Goal: Task Accomplishment & Management: Use online tool/utility

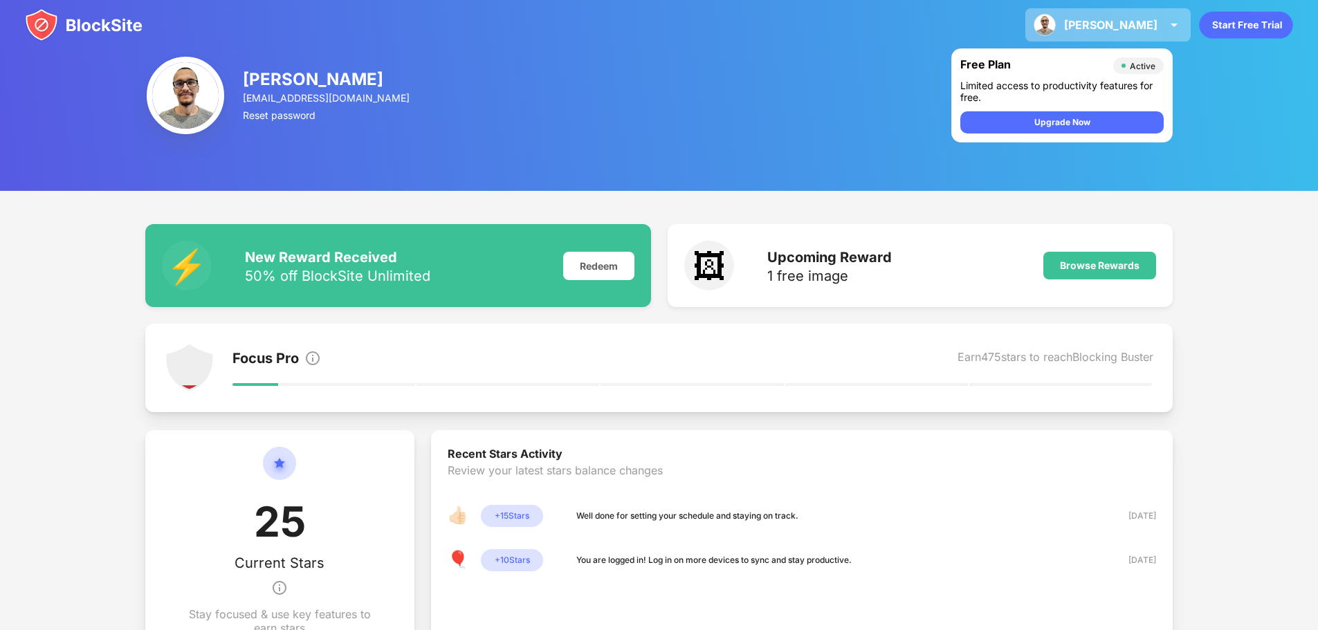
click at [1173, 25] on img at bounding box center [1174, 25] width 17 height 17
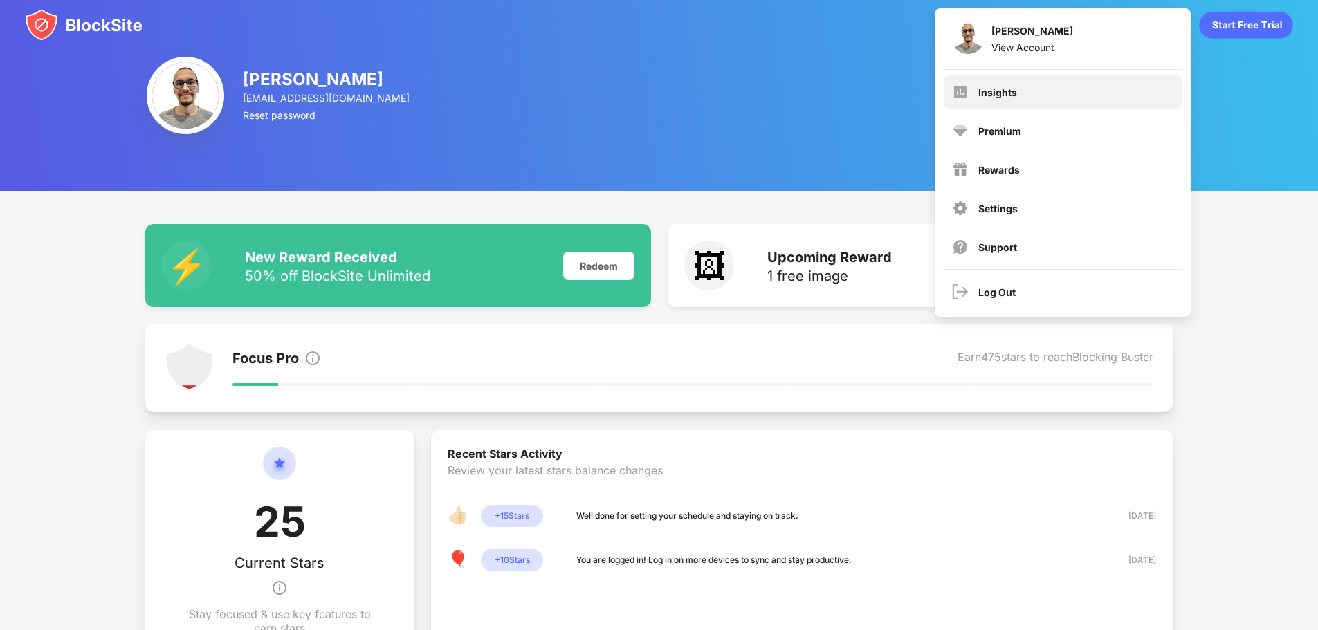
click at [1008, 91] on div "Insights" at bounding box center [997, 92] width 39 height 12
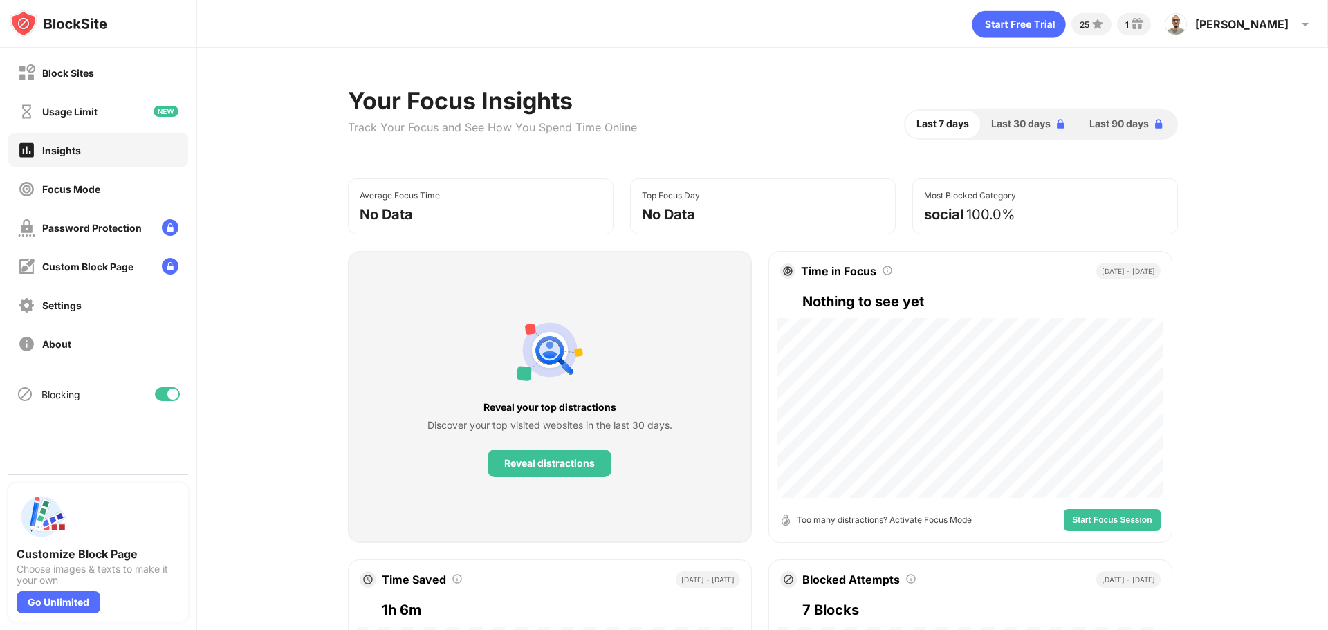
click at [174, 393] on div at bounding box center [172, 394] width 11 height 11
click at [175, 395] on div at bounding box center [167, 394] width 25 height 14
